Goal: Navigation & Orientation: Find specific page/section

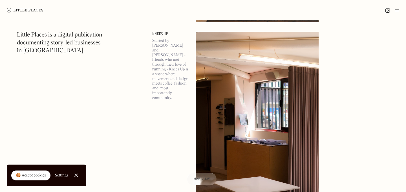
scroll to position [3259, 0]
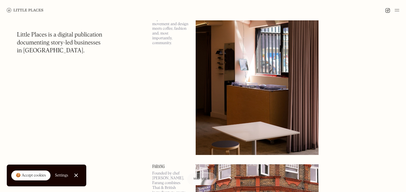
click at [397, 12] on img at bounding box center [397, 10] width 5 height 7
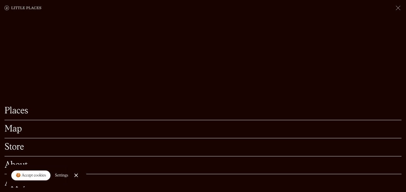
click at [17, 129] on link "Map" at bounding box center [203, 128] width 397 height 9
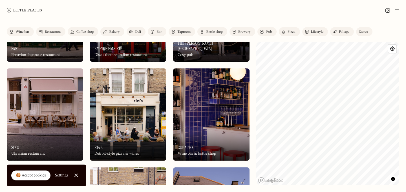
scroll to position [181, 0]
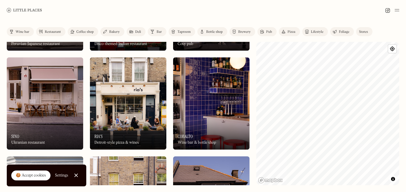
click at [202, 116] on img at bounding box center [211, 103] width 76 height 92
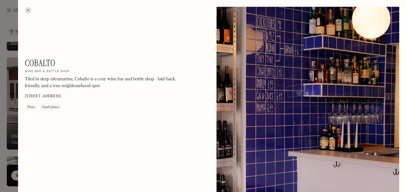
click at [28, 9] on div at bounding box center [28, 10] width 7 height 7
